Goal: Transaction & Acquisition: Purchase product/service

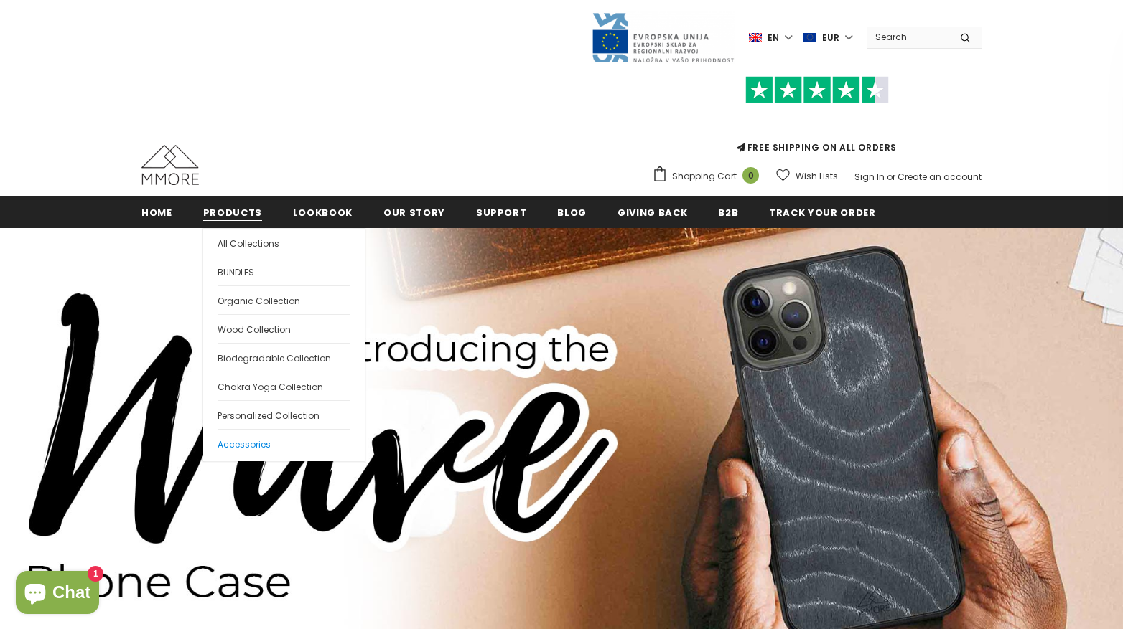
click at [236, 444] on span "Accessories" at bounding box center [243, 445] width 53 height 12
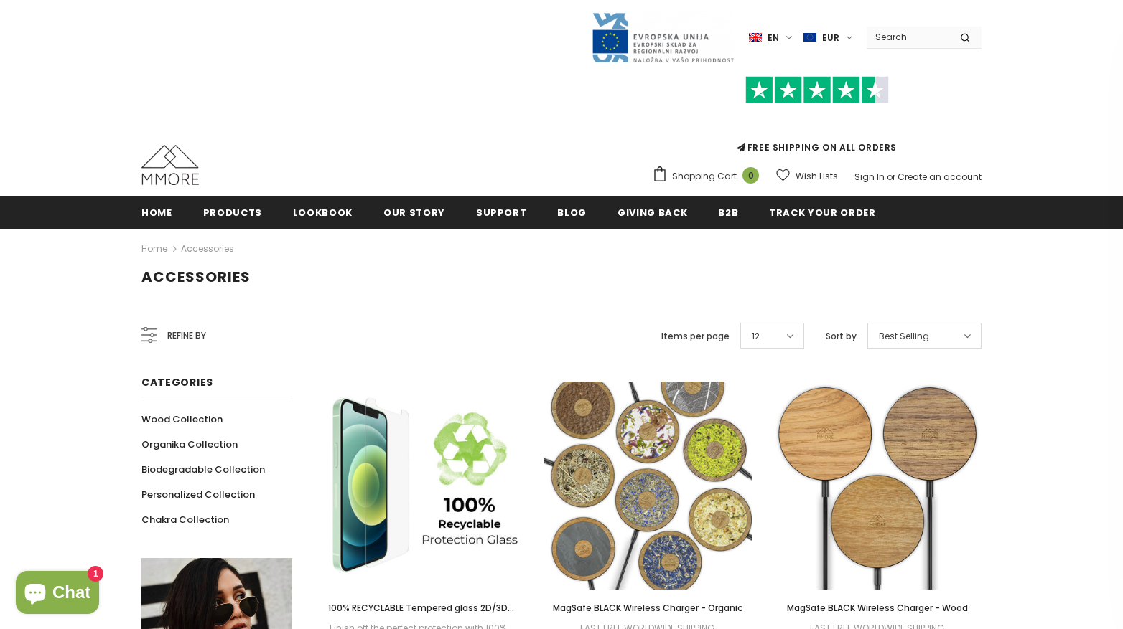
click at [919, 39] on input "Search Site" at bounding box center [907, 37] width 83 height 21
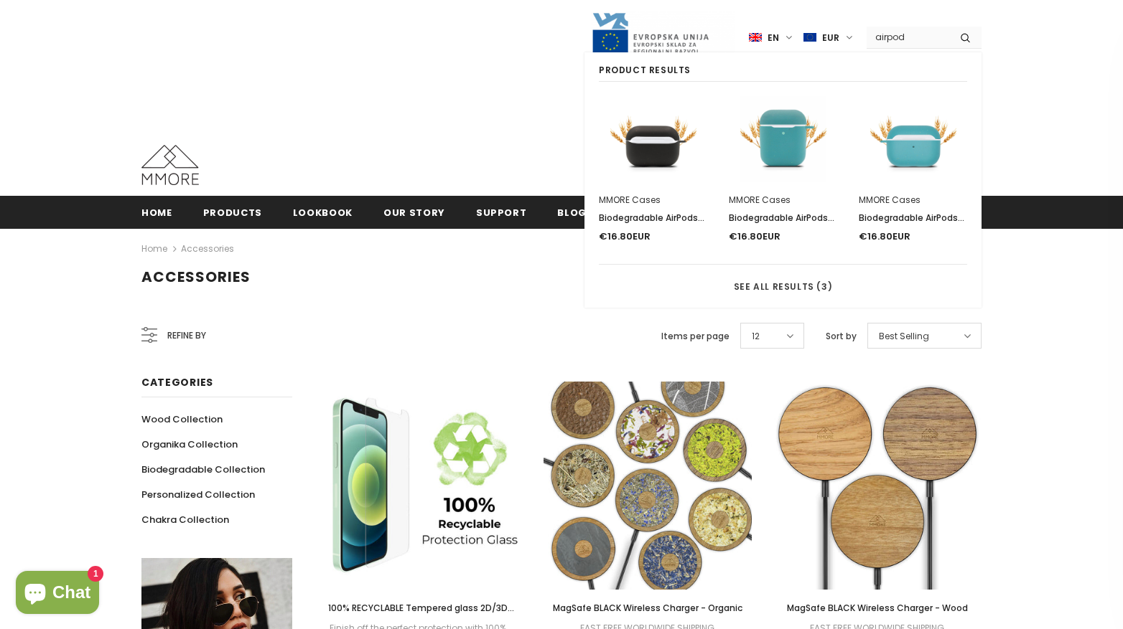
type input "airpod"
click at [965, 37] on button "submit" at bounding box center [965, 38] width 32 height 22
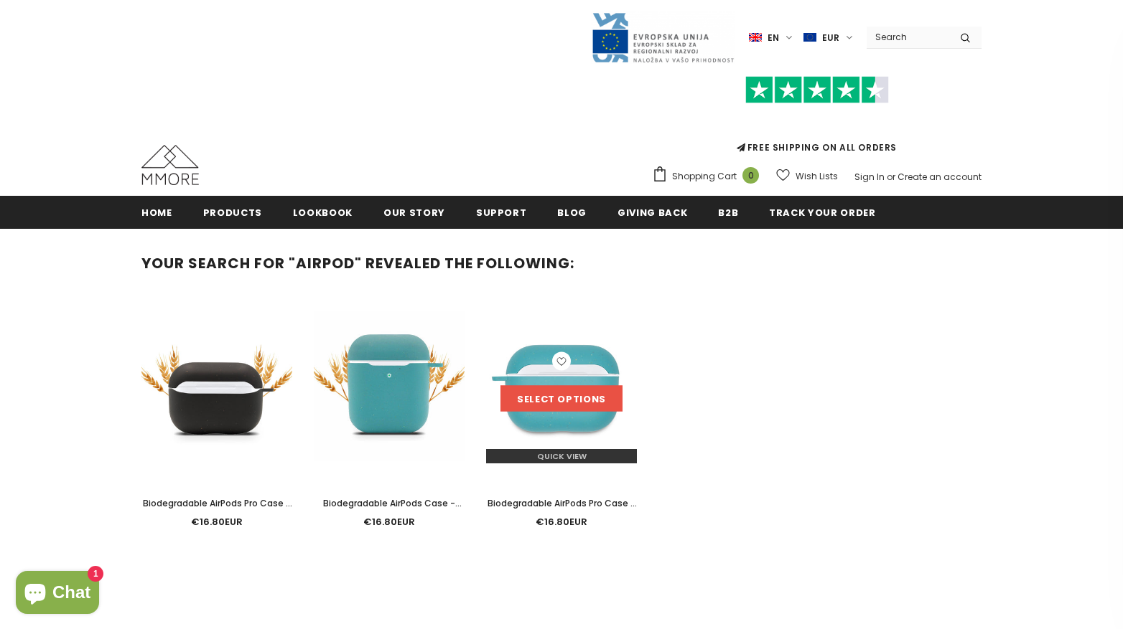
click at [555, 395] on link "Select options" at bounding box center [561, 399] width 122 height 26
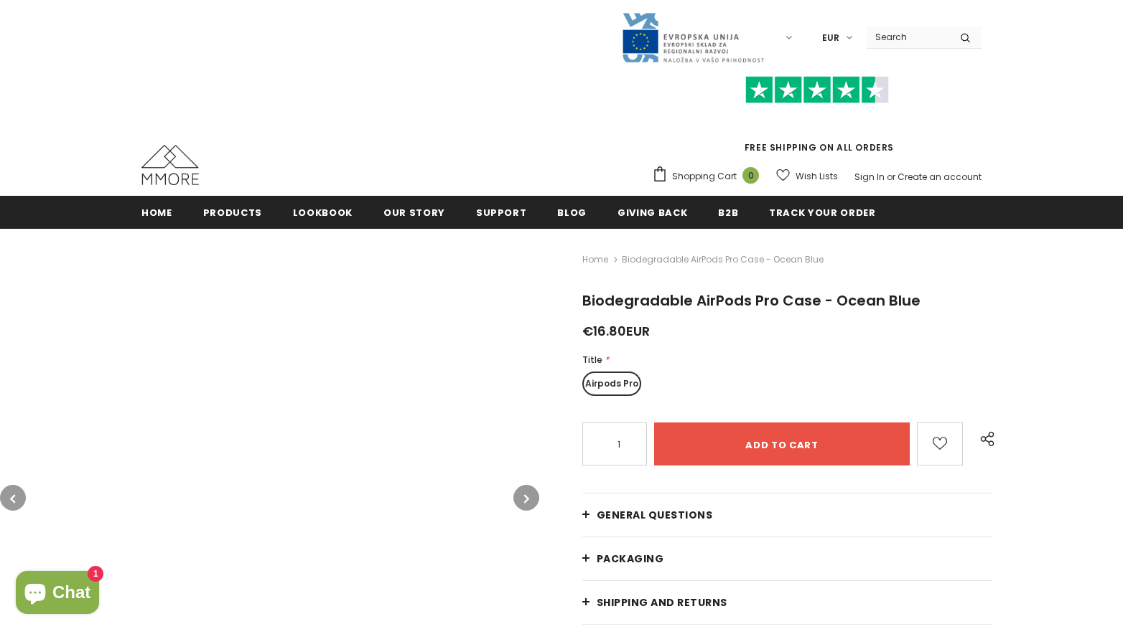
scroll to position [67, 0]
